Goal: Task Accomplishment & Management: Use online tool/utility

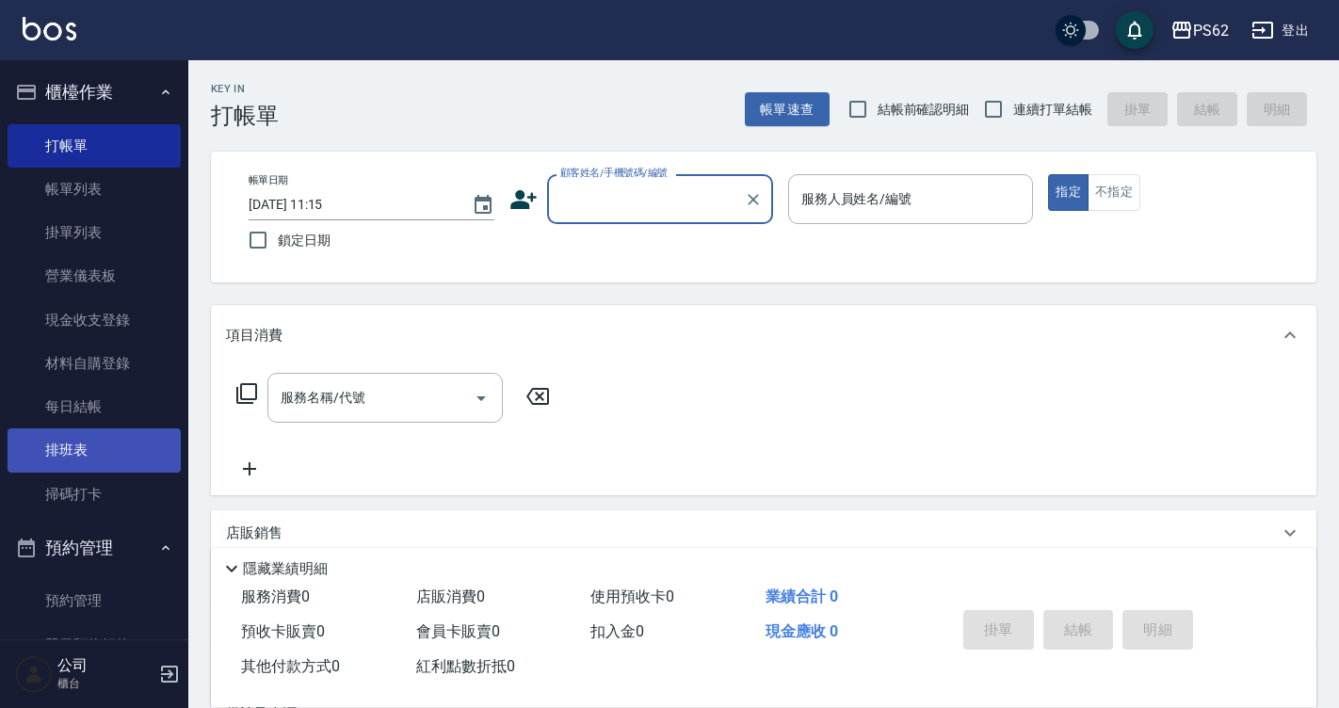
drag, startPoint x: 0, startPoint y: 0, endPoint x: 128, endPoint y: 433, distance: 451.7
click at [128, 433] on link "排班表" at bounding box center [94, 449] width 173 height 43
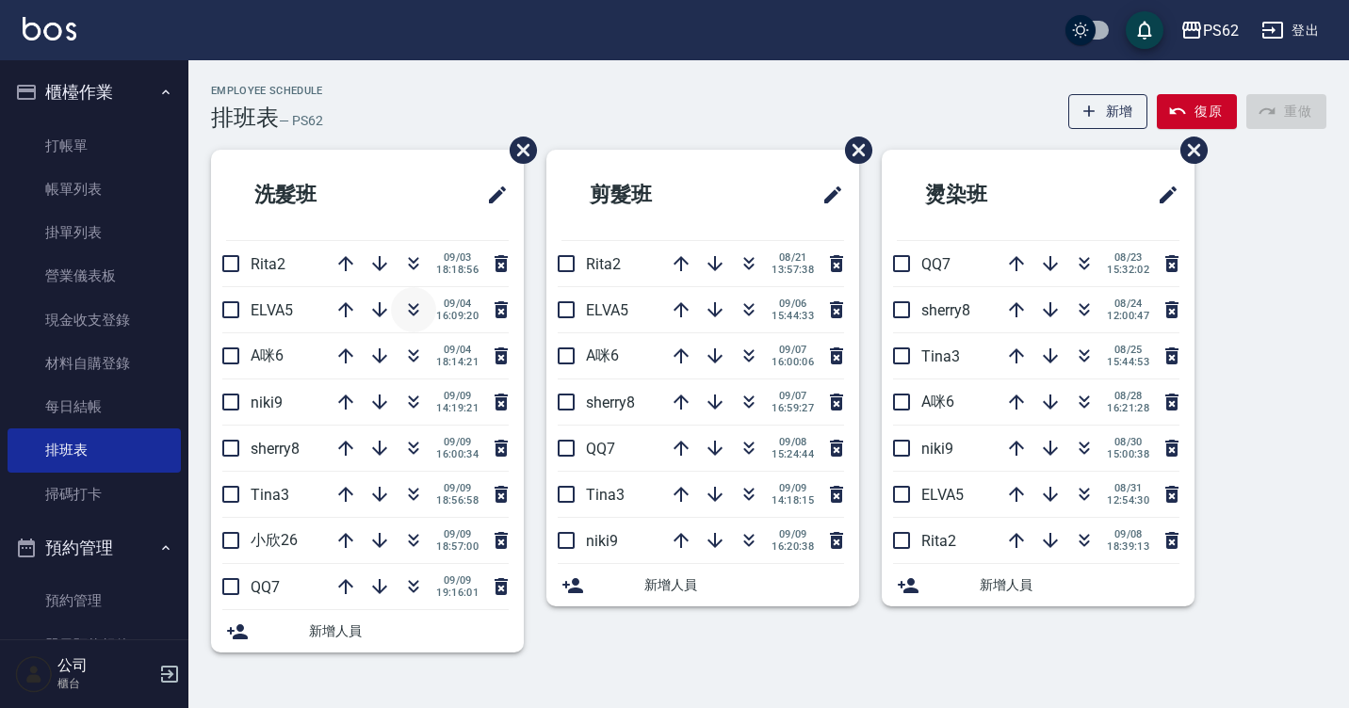
click at [405, 306] on icon "button" at bounding box center [413, 310] width 23 height 23
click at [330, 591] on button "button" at bounding box center [345, 586] width 45 height 45
click at [347, 541] on icon "button" at bounding box center [345, 540] width 23 height 23
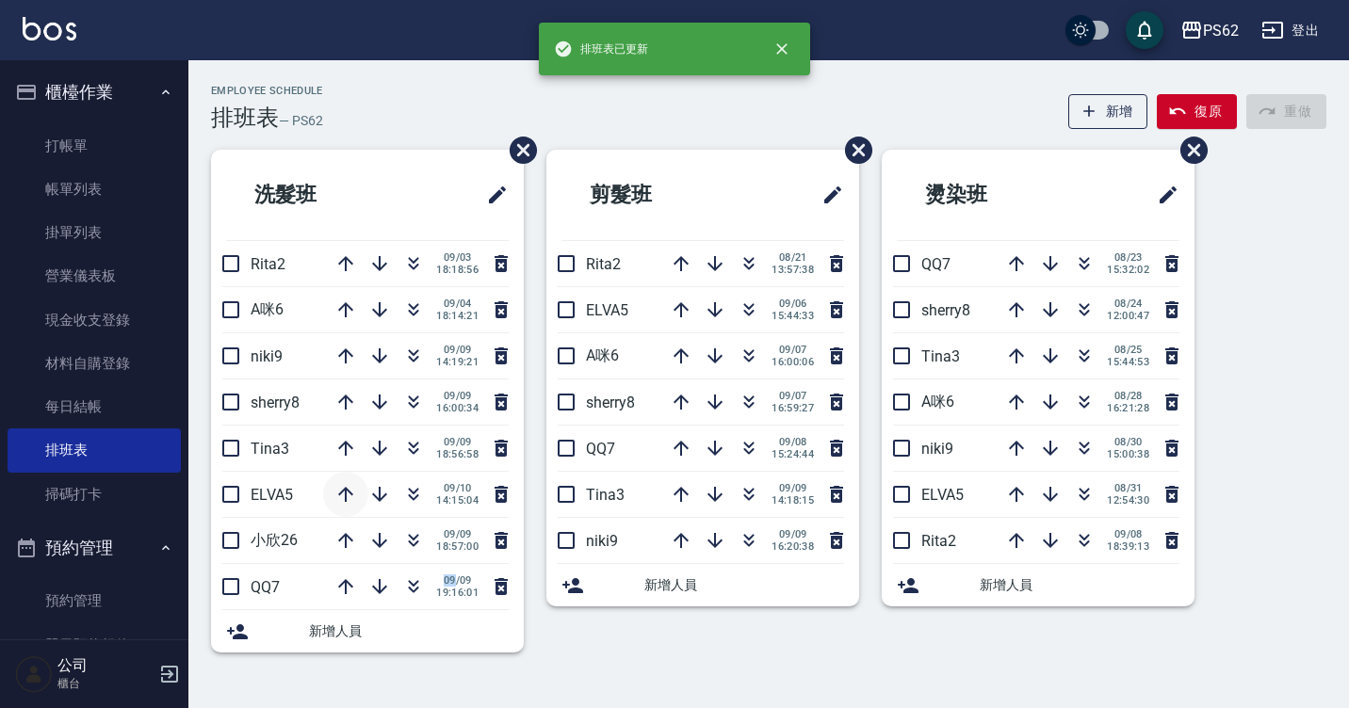
click at [347, 493] on icon "button" at bounding box center [345, 494] width 23 height 23
click at [352, 442] on icon "button" at bounding box center [345, 448] width 23 height 23
click at [347, 399] on icon "button" at bounding box center [345, 402] width 23 height 23
click at [340, 345] on icon "button" at bounding box center [345, 356] width 23 height 23
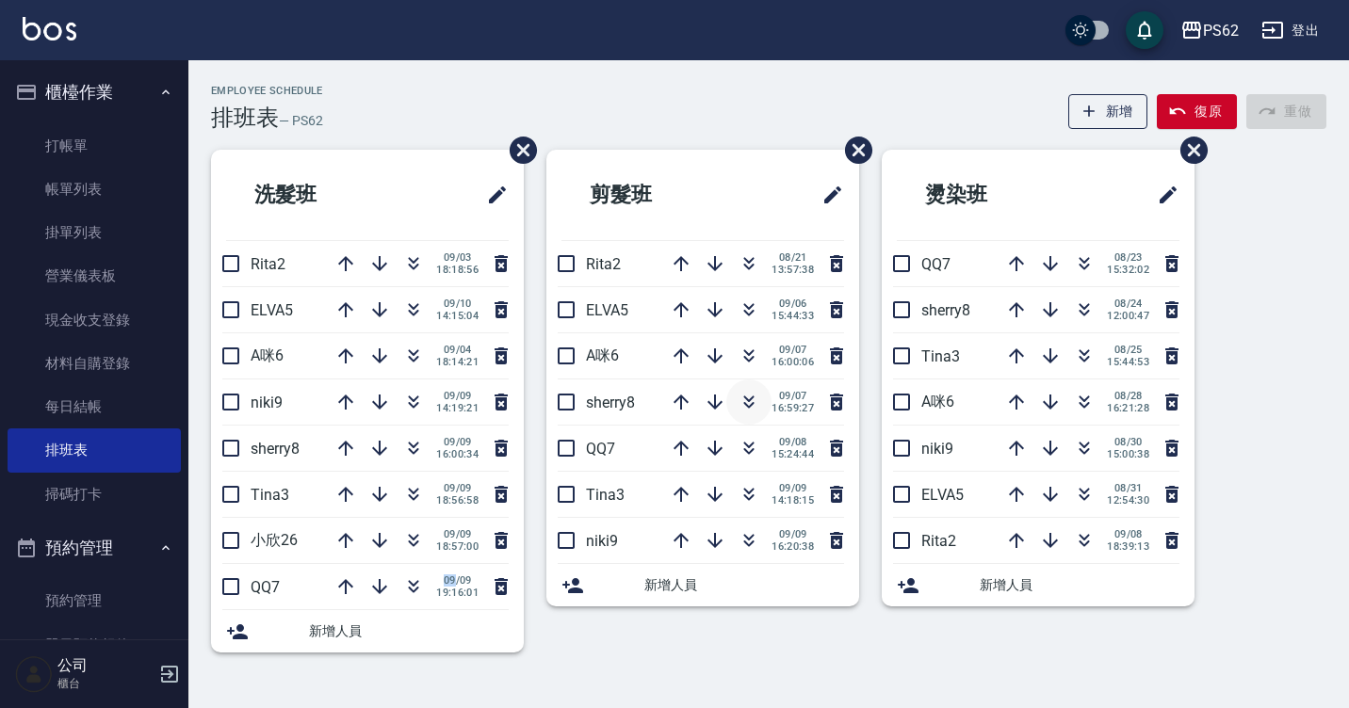
click at [741, 387] on button "button" at bounding box center [748, 402] width 45 height 45
